Goal: Check status: Check status

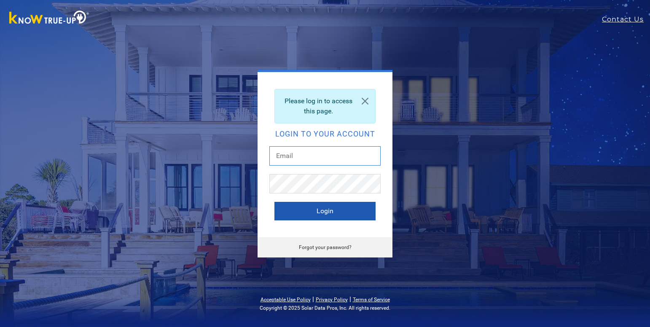
type input "[EMAIL_ADDRESS][DOMAIN_NAME]"
click at [319, 214] on button "Login" at bounding box center [324, 211] width 101 height 19
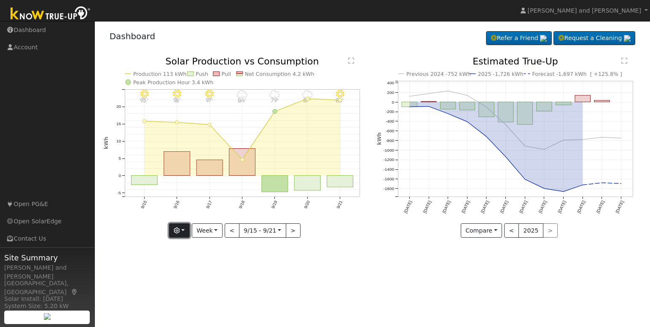
click at [183, 228] on button "button" at bounding box center [179, 230] width 21 height 14
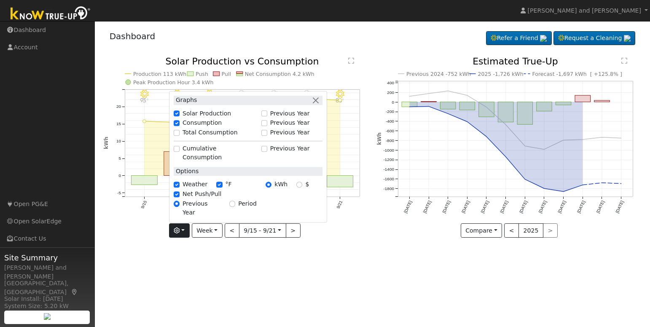
drag, startPoint x: 183, startPoint y: 167, endPoint x: 180, endPoint y: 159, distance: 8.4
click at [183, 162] on div "Cumulative Consumption" at bounding box center [215, 153] width 83 height 18
click at [178, 136] on input "Total Consumption" at bounding box center [177, 133] width 6 height 6
checkbox input "true"
click at [269, 266] on div "User Profile First name Last name Email Email Notifications No Emails No Emails…" at bounding box center [372, 174] width 555 height 306
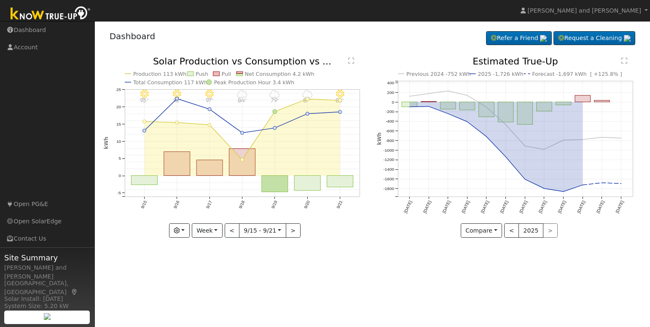
click at [335, 173] on icon "9/21 - Clear 88° 9/20 - MostlyCloudy 87° 9/19 - MostlyCloudy 79° 9/18 - Cloudy …" at bounding box center [236, 147] width 264 height 181
click at [338, 180] on rect "onclick=""" at bounding box center [340, 181] width 26 height 11
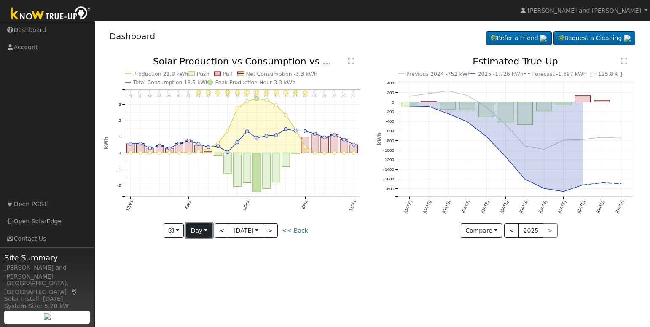
click at [192, 231] on button "Day" at bounding box center [199, 230] width 26 height 14
click at [202, 274] on link "Month" at bounding box center [215, 272] width 59 height 12
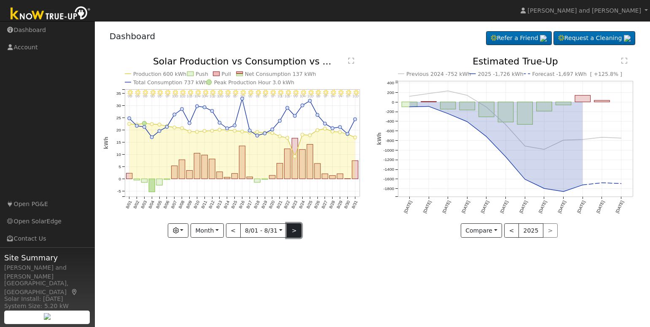
click at [293, 231] on button ">" at bounding box center [294, 230] width 15 height 14
type input "[DATE]"
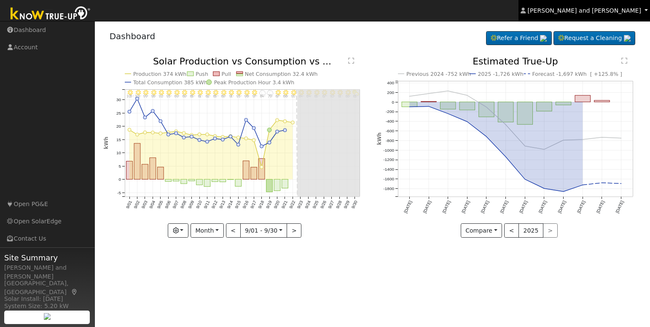
click at [574, 11] on span "[PERSON_NAME] and [PERSON_NAME]" at bounding box center [584, 10] width 113 height 7
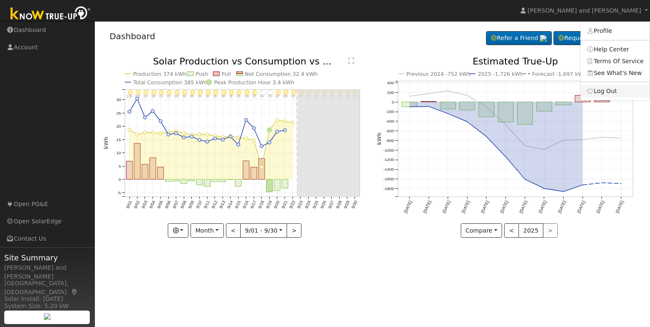
click at [608, 94] on link "Log Out" at bounding box center [615, 91] width 69 height 12
